Goal: Transaction & Acquisition: Book appointment/travel/reservation

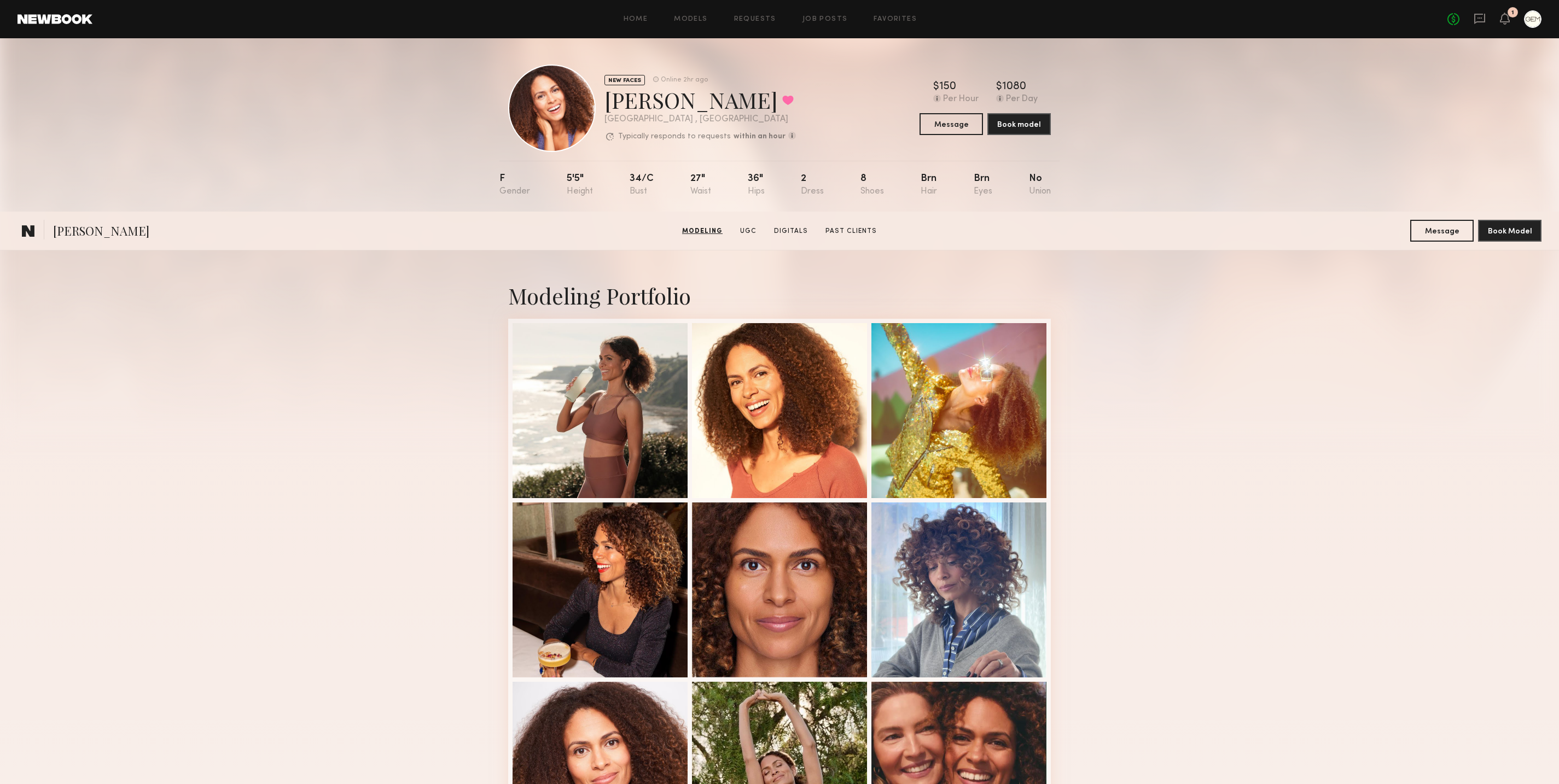
scroll to position [238, 0]
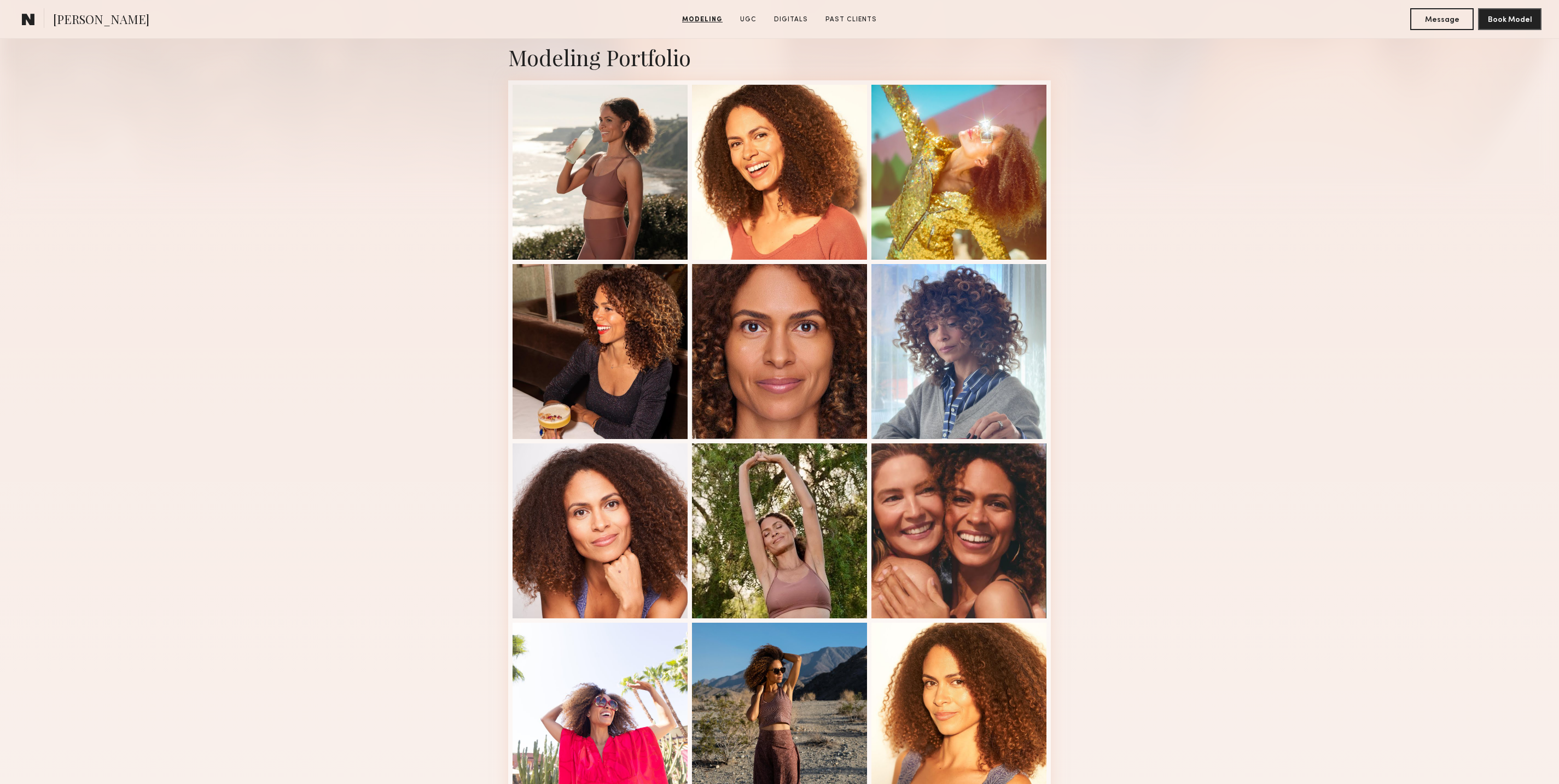
click at [1367, 115] on div "Modeling Portfolio View More" at bounding box center [779, 438] width 1559 height 852
click at [694, 16] on link "Modeling" at bounding box center [703, 20] width 50 height 10
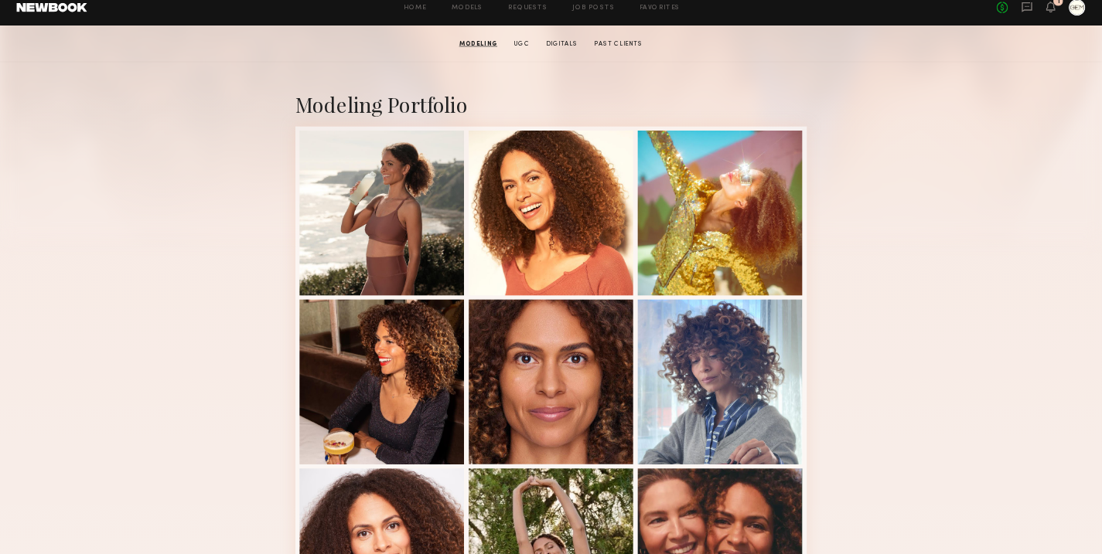
scroll to position [261, 0]
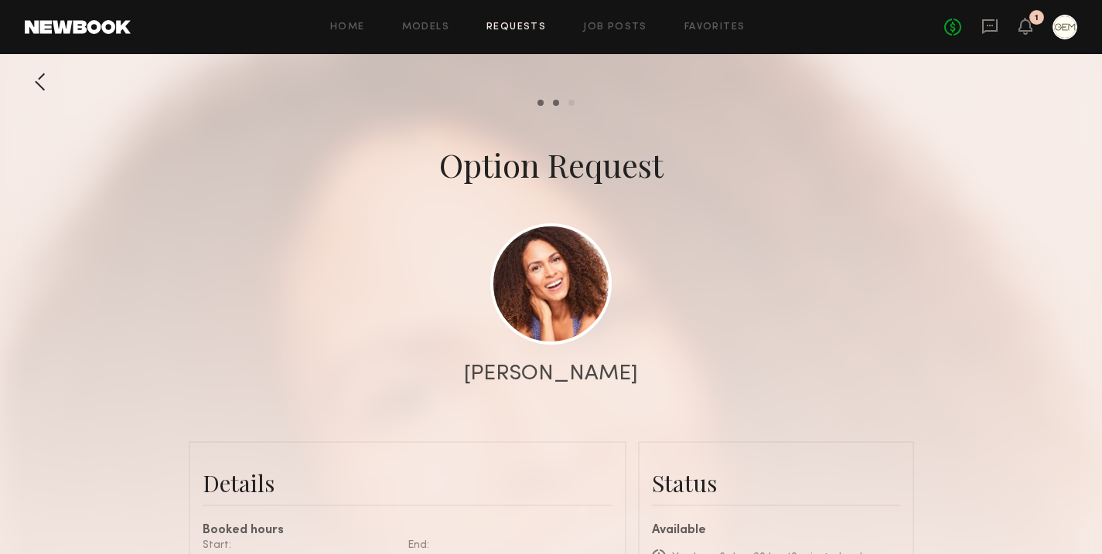
click at [43, 76] on div at bounding box center [40, 81] width 31 height 31
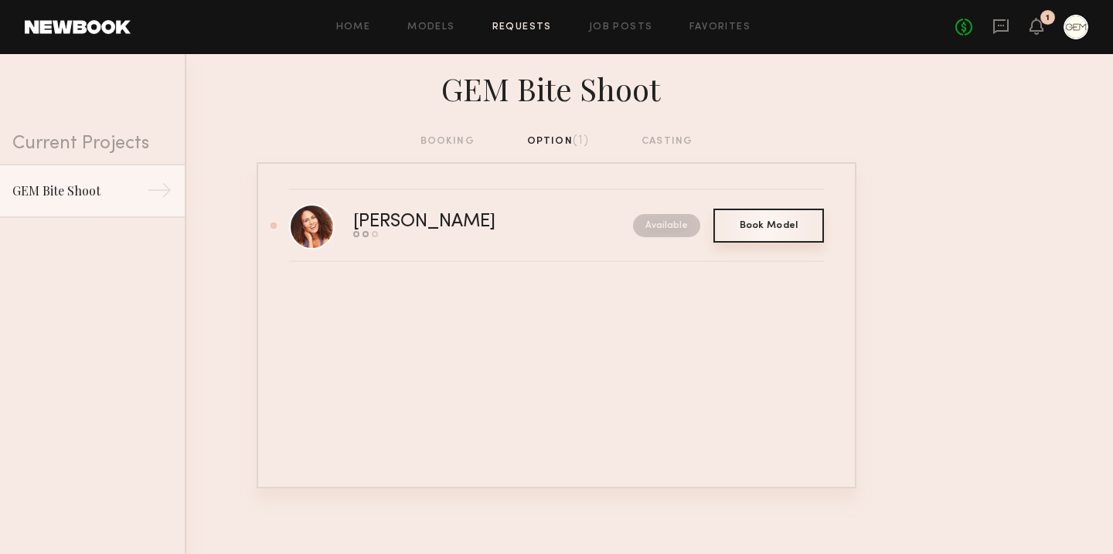
click at [764, 230] on div "Book Model Book" at bounding box center [768, 226] width 111 height 34
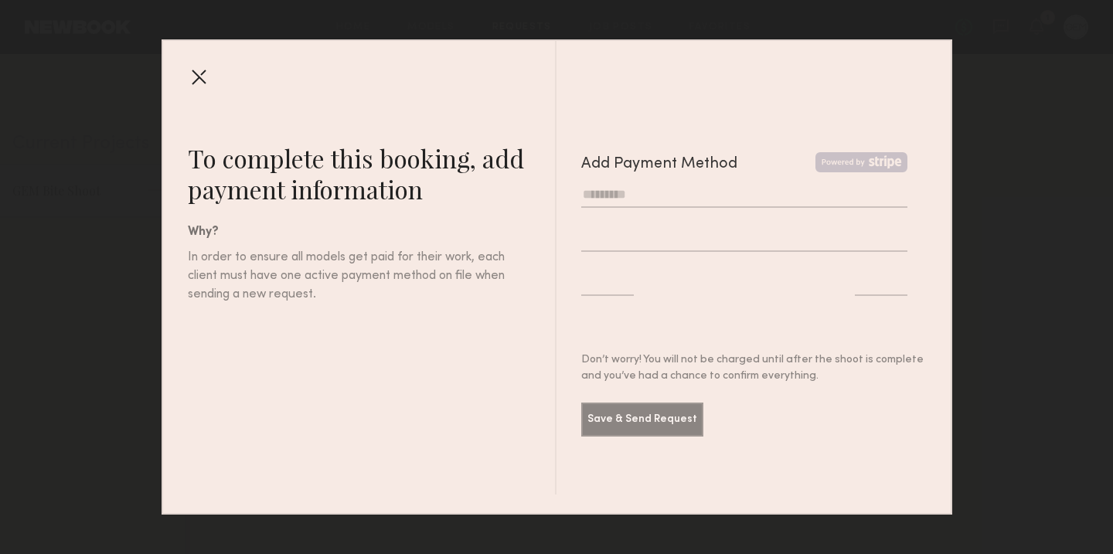
click at [199, 77] on div at bounding box center [198, 76] width 25 height 25
